Goal: Transaction & Acquisition: Purchase product/service

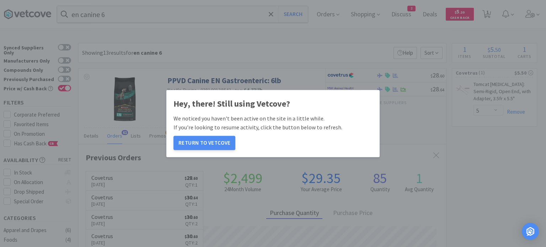
select select "5"
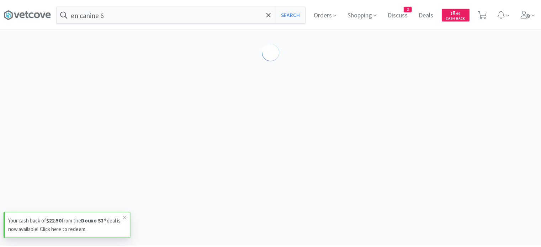
scroll to position [36, 0]
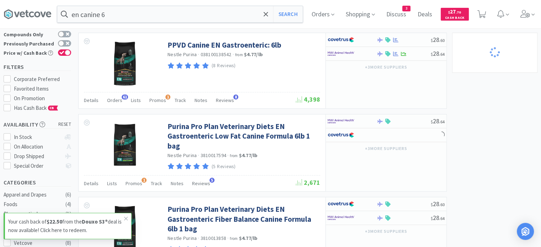
select select "5"
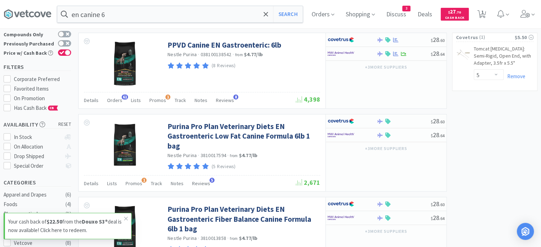
click at [191, 11] on input "en canine 6" at bounding box center [179, 14] width 245 height 16
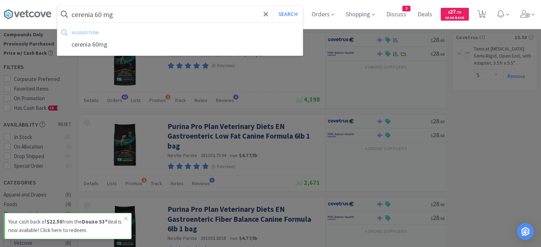
click at [273, 6] on button "Search" at bounding box center [288, 14] width 30 height 16
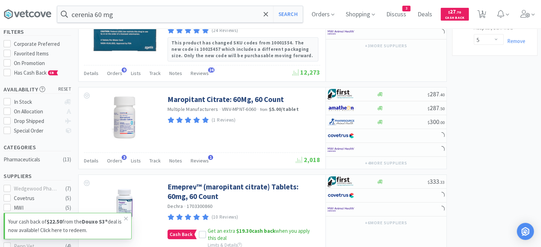
scroll to position [107, 0]
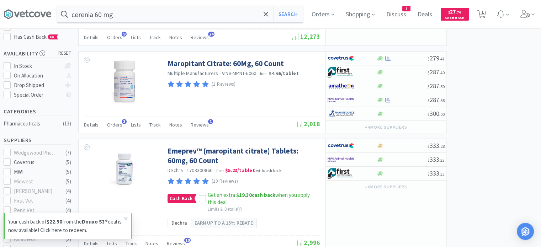
click at [112, 125] on span "Orders" at bounding box center [114, 125] width 15 height 6
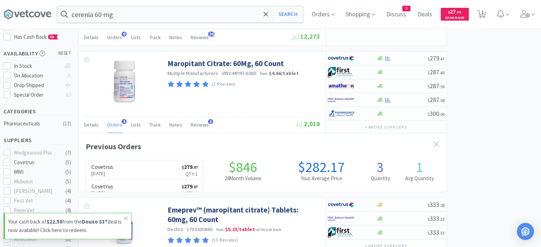
scroll to position [182, 368]
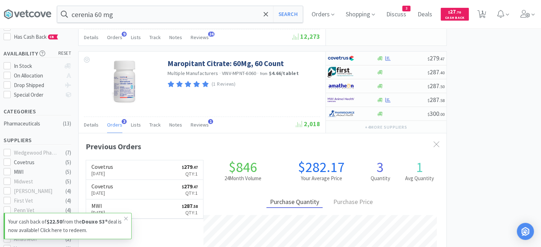
click at [112, 125] on span "Orders" at bounding box center [114, 125] width 15 height 6
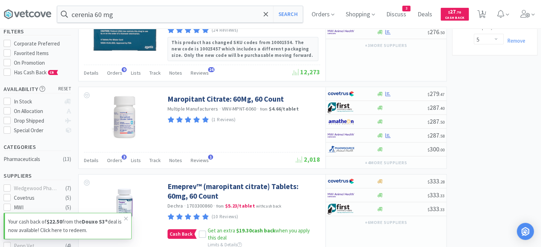
scroll to position [36, 0]
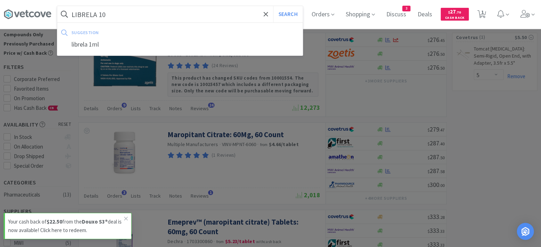
click at [273, 6] on button "Search" at bounding box center [288, 14] width 30 height 16
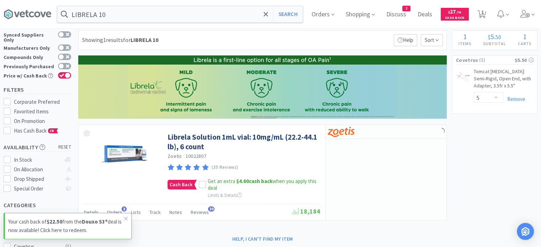
scroll to position [36, 0]
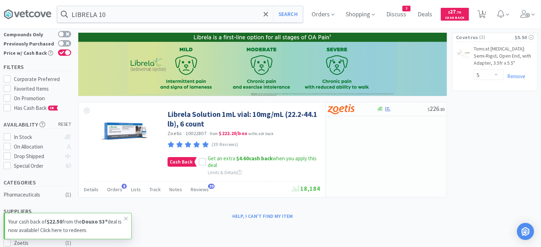
click at [116, 10] on input "LIBRELA 10" at bounding box center [179, 14] width 245 height 16
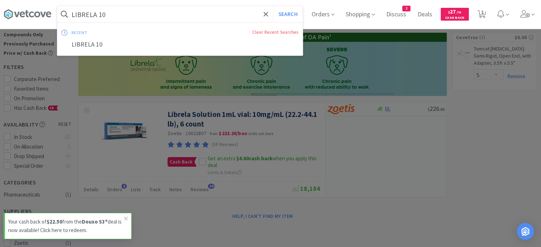
click at [116, 10] on input "LIBRELA 10" at bounding box center [179, 14] width 245 height 16
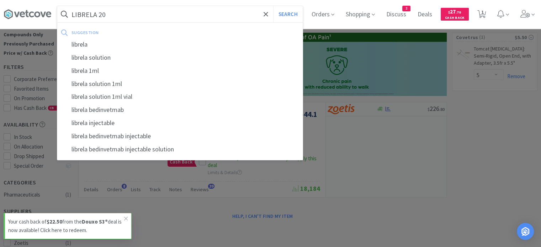
click at [273, 6] on button "Search" at bounding box center [288, 14] width 30 height 16
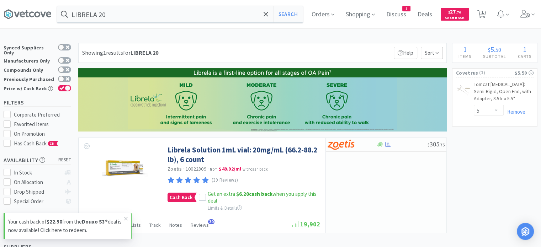
click at [164, 24] on div "LIBRELA 20 Search Orders Shopping Discuss Discuss 3 Deals Deals $ 27 . 70 Cash …" at bounding box center [271, 14] width 534 height 28
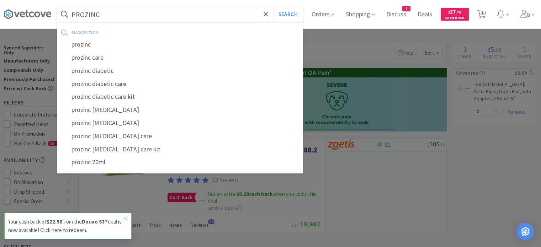
click at [273, 6] on button "Search" at bounding box center [288, 14] width 30 height 16
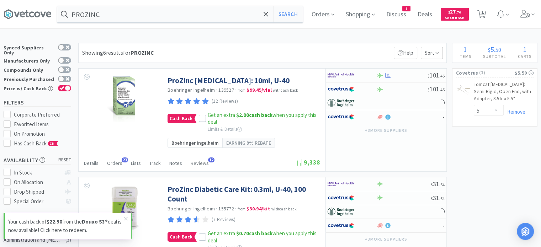
click at [117, 160] on span "Orders" at bounding box center [114, 163] width 15 height 6
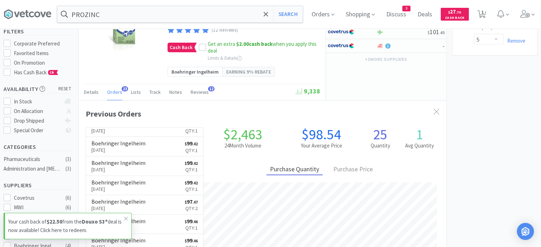
scroll to position [36, 0]
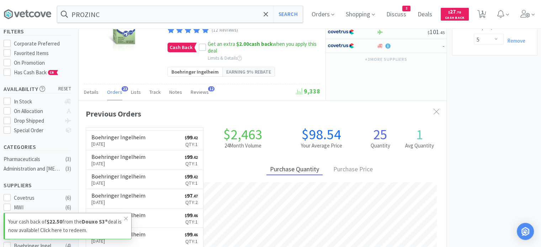
click at [139, 21] on input "PROZINC" at bounding box center [179, 14] width 245 height 16
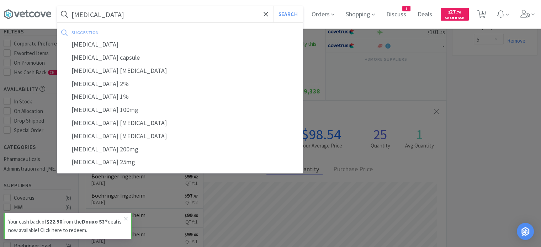
click at [273, 6] on button "Search" at bounding box center [288, 14] width 30 height 16
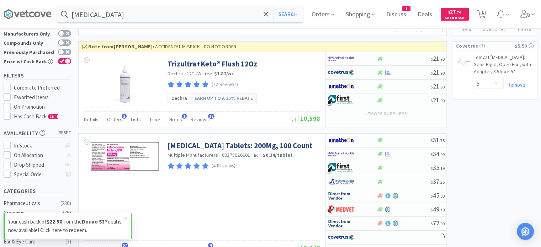
scroll to position [36, 0]
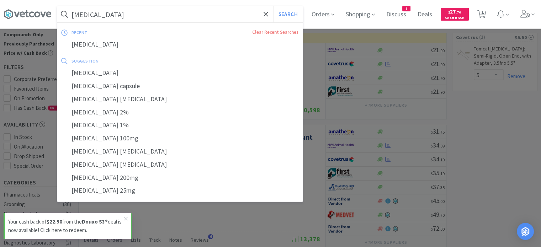
click at [175, 20] on input "[MEDICAL_DATA]" at bounding box center [179, 14] width 245 height 16
click at [186, 216] on div at bounding box center [270, 123] width 541 height 247
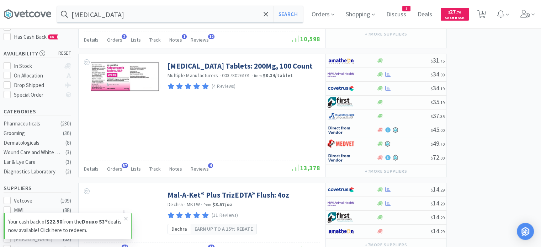
click at [115, 169] on span "Orders" at bounding box center [114, 169] width 15 height 6
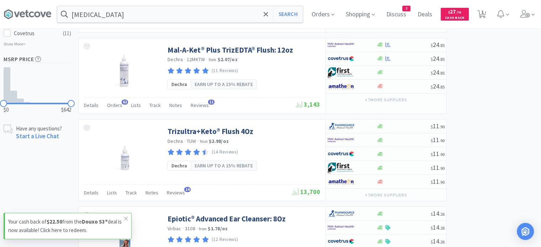
scroll to position [346, 0]
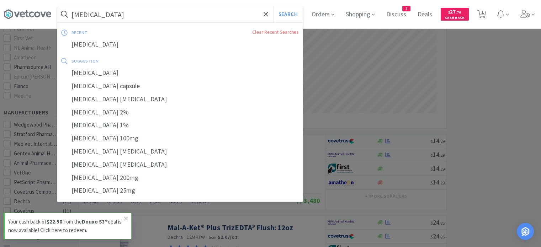
drag, startPoint x: 136, startPoint y: 6, endPoint x: 12, endPoint y: 7, distance: 123.8
click at [12, 7] on div "[MEDICAL_DATA] Search recent Clear Recent Searches [MEDICAL_DATA] suggestion [M…" at bounding box center [271, 14] width 534 height 28
drag, startPoint x: 111, startPoint y: 13, endPoint x: 64, endPoint y: 17, distance: 46.8
click at [64, 17] on form "[MEDICAL_DATA] Search" at bounding box center [179, 14] width 245 height 16
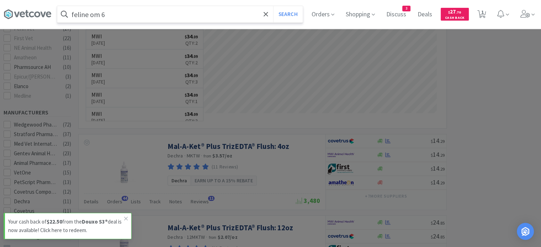
click at [273, 6] on button "Search" at bounding box center [288, 14] width 30 height 16
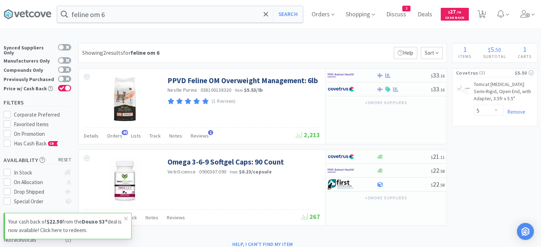
click at [122, 133] on span "49" at bounding box center [125, 132] width 6 height 5
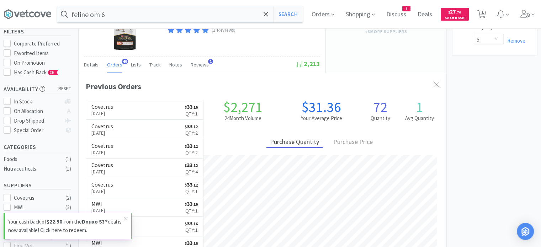
click at [138, 17] on input "feline om 6" at bounding box center [179, 14] width 245 height 16
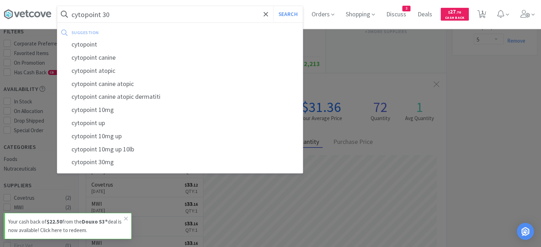
click at [273, 6] on button "Search" at bounding box center [288, 14] width 30 height 16
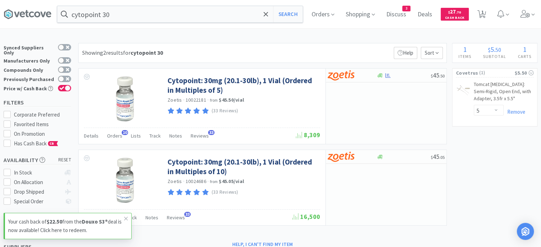
click at [116, 136] on span "Orders" at bounding box center [114, 136] width 15 height 6
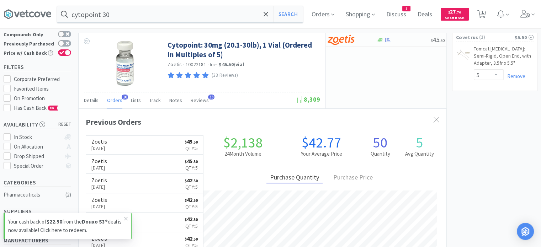
scroll to position [36, 0]
click at [134, 17] on input "cytopoint 30" at bounding box center [179, 14] width 245 height 16
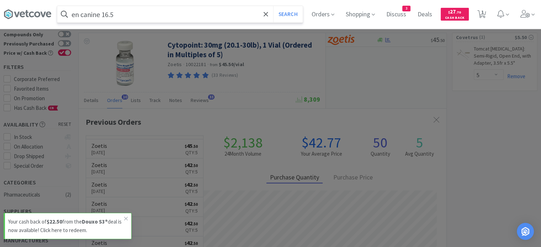
click at [273, 6] on button "Search" at bounding box center [288, 14] width 30 height 16
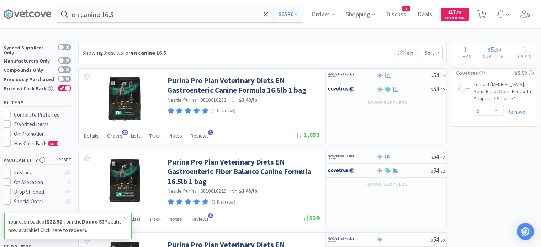
click at [111, 137] on span "Orders" at bounding box center [114, 136] width 15 height 6
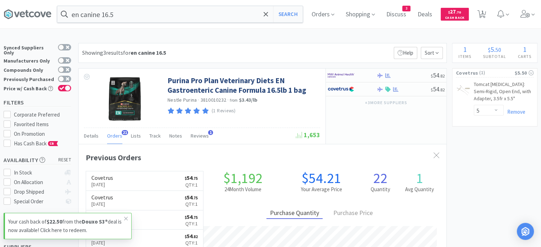
click at [150, 8] on input "en canine 16.5" at bounding box center [179, 14] width 245 height 16
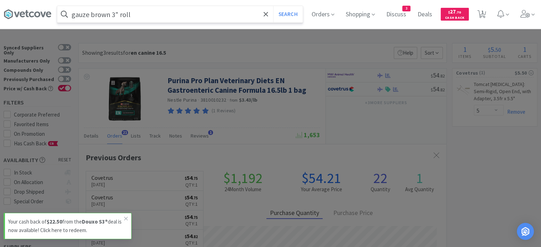
type input "gauze brown 3" roll"
click at [273, 6] on button "Search" at bounding box center [288, 14] width 30 height 16
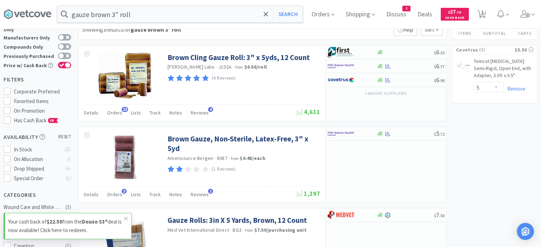
scroll to position [36, 0]
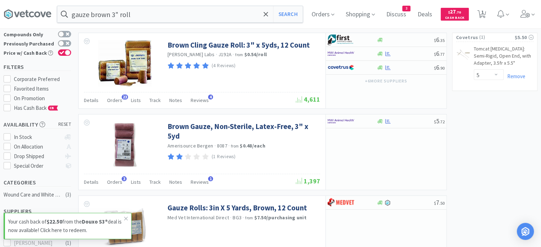
click at [112, 102] on span "Orders" at bounding box center [114, 100] width 15 height 6
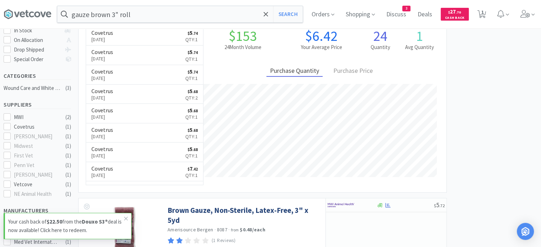
scroll to position [213, 0]
